Goal: Task Accomplishment & Management: Use online tool/utility

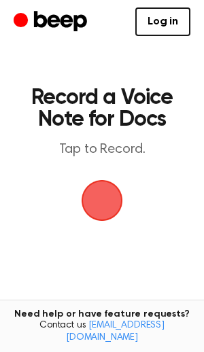
click at [103, 204] on span "button" at bounding box center [102, 200] width 41 height 41
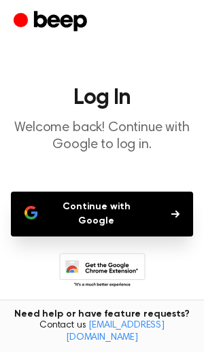
click at [103, 204] on button "Continue with Google" at bounding box center [102, 214] width 182 height 45
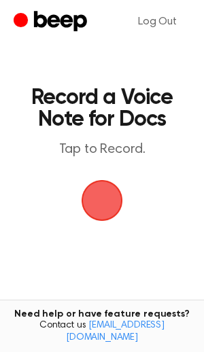
click at [101, 201] on span "button" at bounding box center [102, 200] width 41 height 41
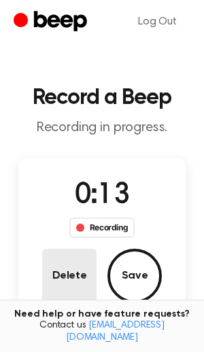
click at [63, 279] on button "Delete" at bounding box center [69, 276] width 54 height 54
